Goal: Task Accomplishment & Management: Manage account settings

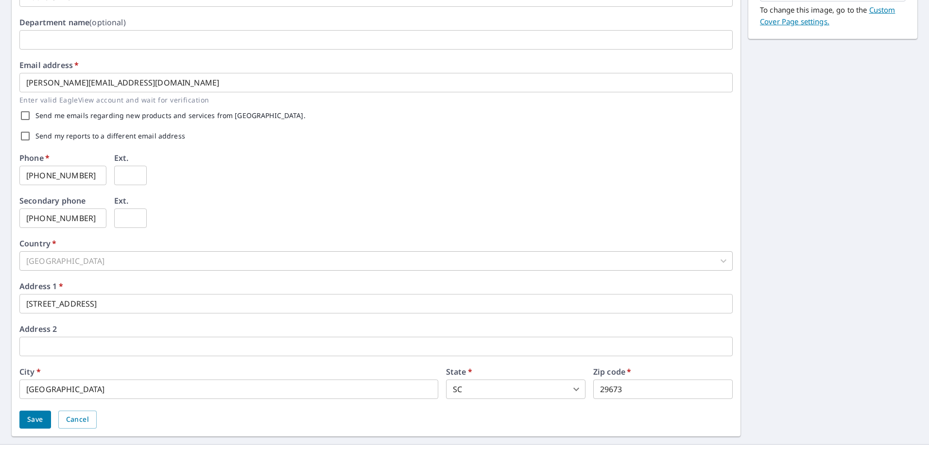
scroll to position [235, 0]
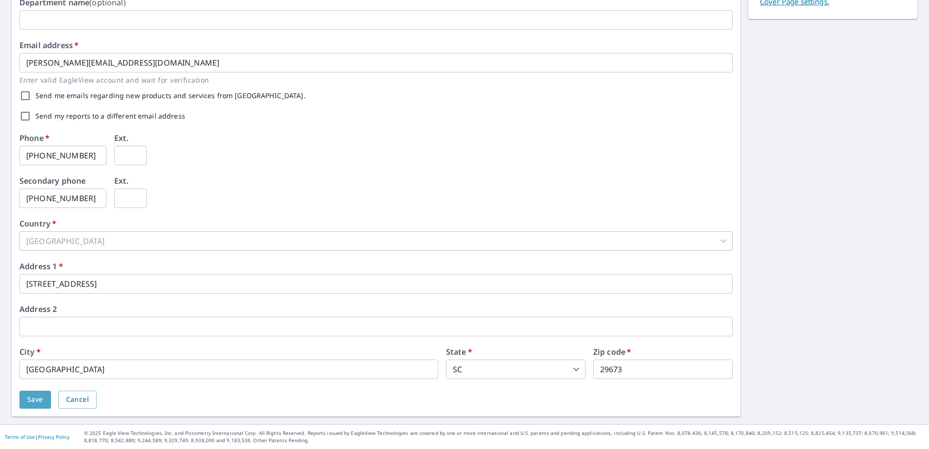
click at [30, 404] on span "Save" at bounding box center [35, 399] width 16 height 12
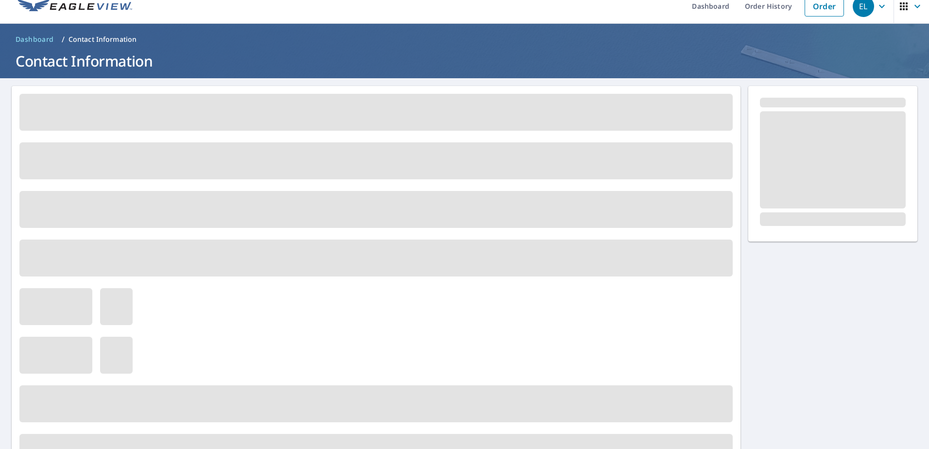
scroll to position [0, 0]
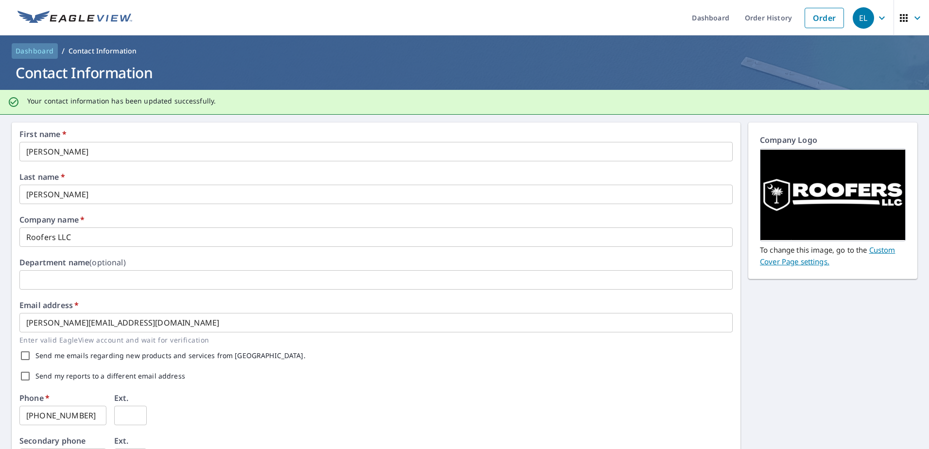
click at [47, 49] on span "Dashboard" at bounding box center [35, 51] width 38 height 10
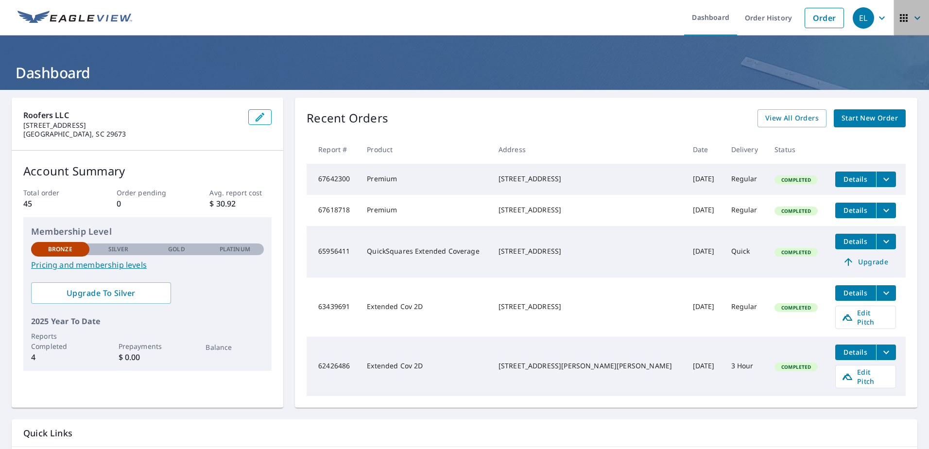
click at [901, 20] on icon "button" at bounding box center [904, 18] width 12 height 12
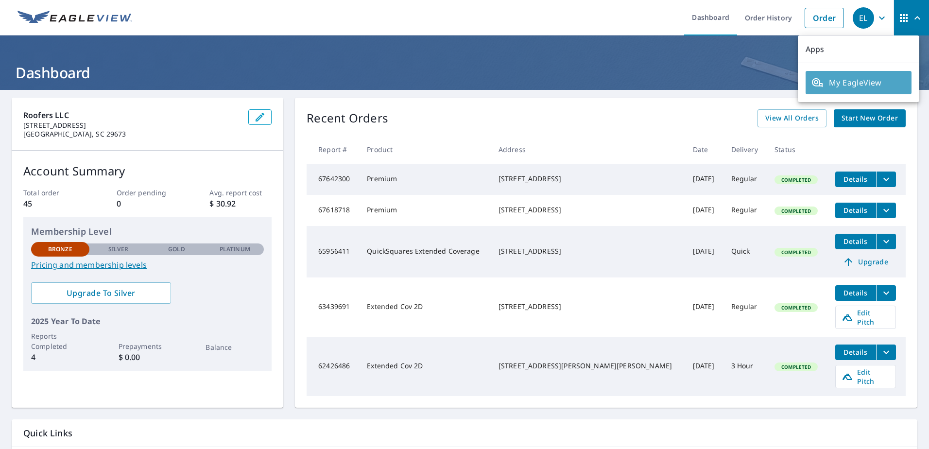
click at [859, 78] on span "My EagleView" at bounding box center [858, 83] width 94 height 12
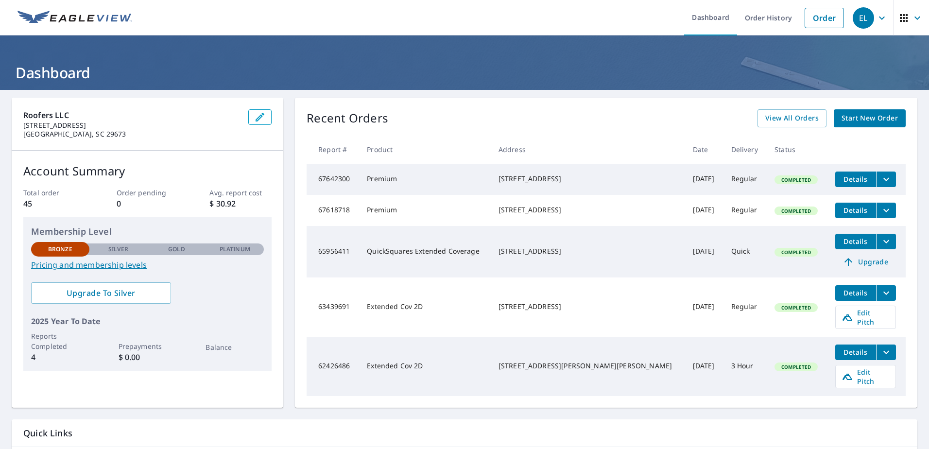
click at [876, 23] on icon "button" at bounding box center [882, 18] width 12 height 12
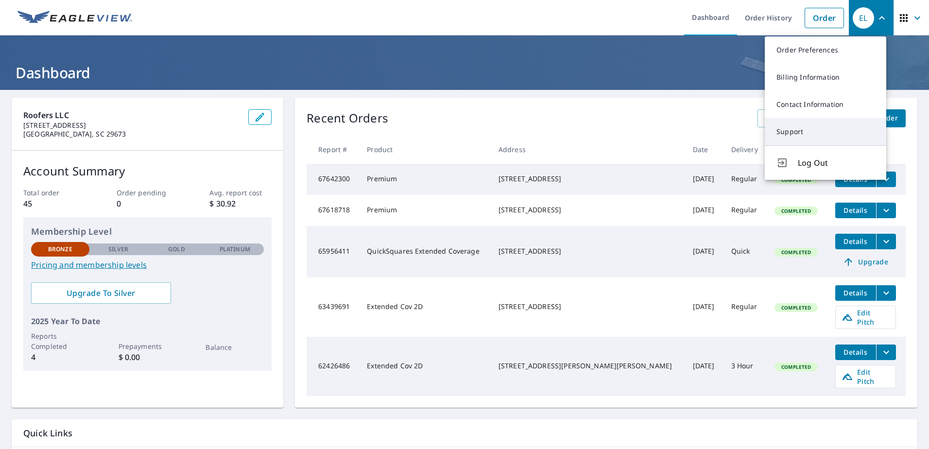
click at [824, 126] on link "Support" at bounding box center [825, 131] width 121 height 27
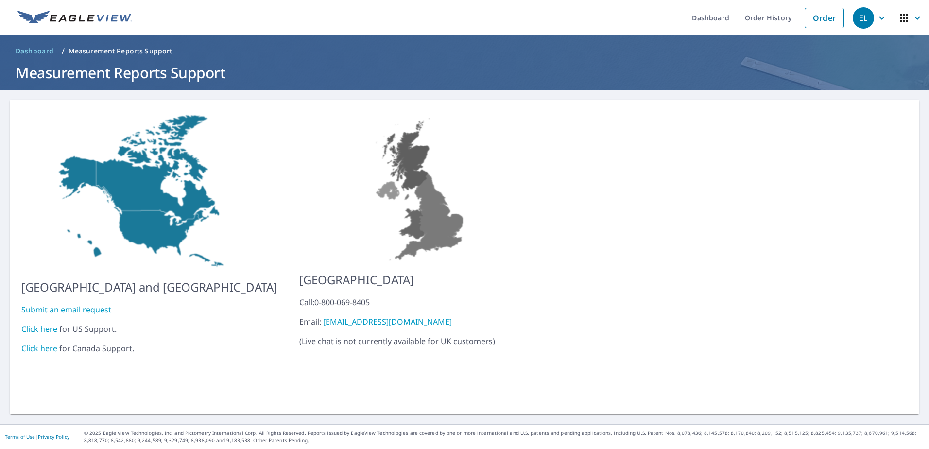
click at [32, 324] on link "Click here" at bounding box center [39, 328] width 36 height 11
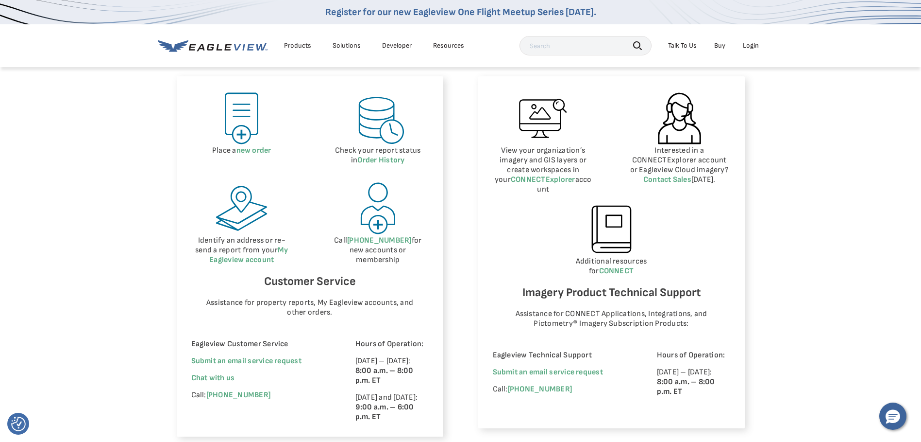
scroll to position [486, 0]
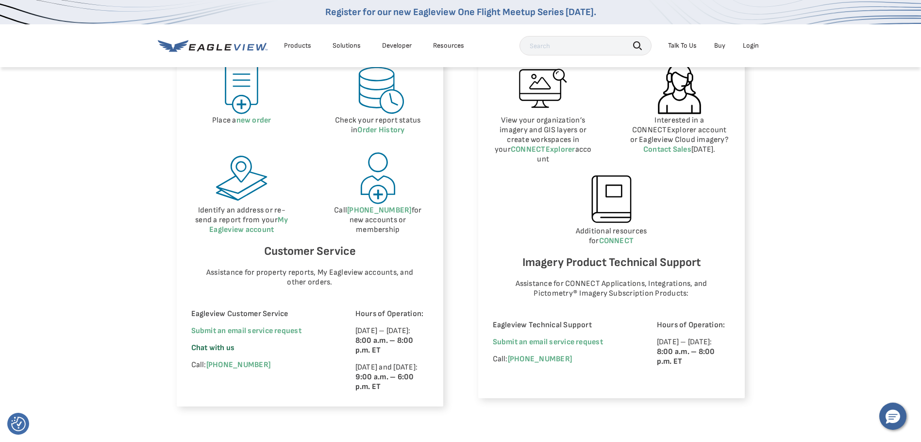
click at [216, 345] on span "Chat with us" at bounding box center [213, 347] width 44 height 9
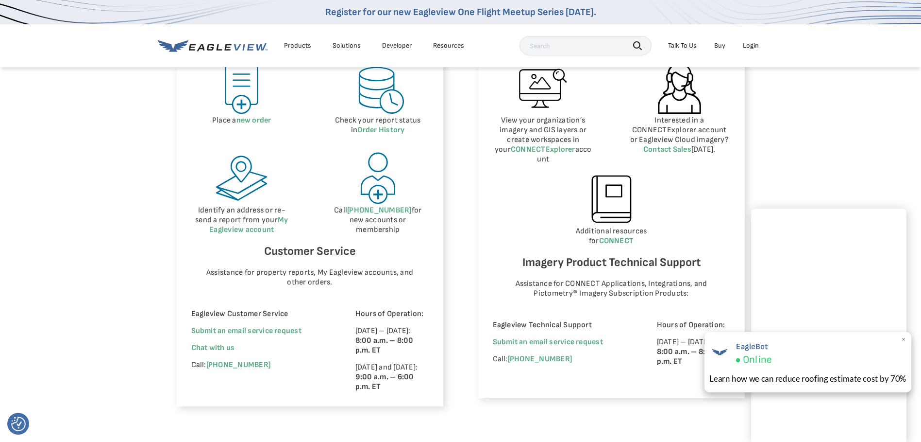
click at [904, 338] on span "×" at bounding box center [904, 339] width 5 height 10
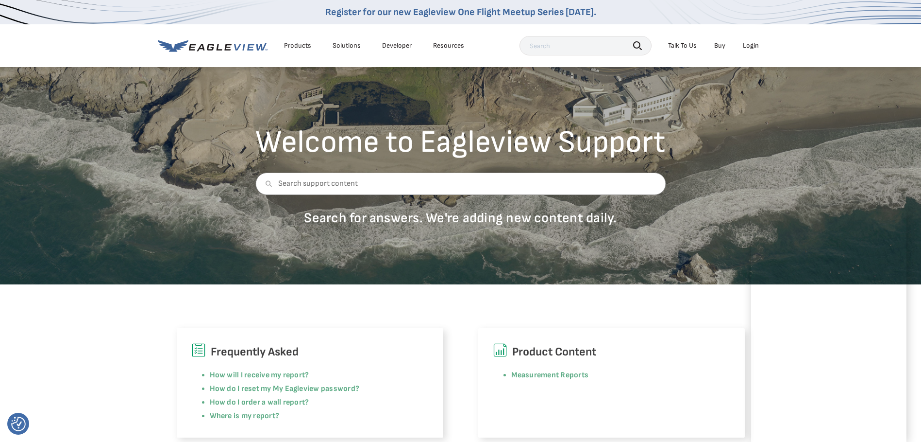
scroll to position [0, 0]
